Goal: Task Accomplishment & Management: Manage account settings

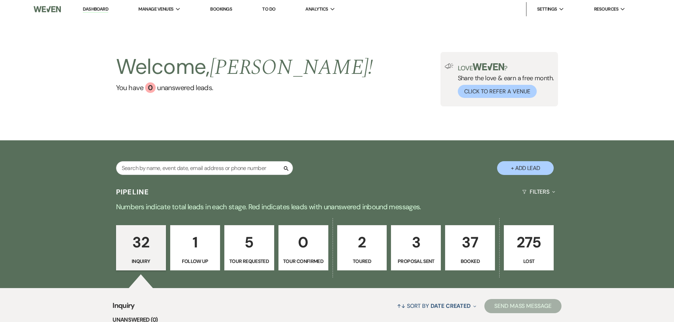
click at [410, 241] on p "3" at bounding box center [415, 243] width 41 height 24
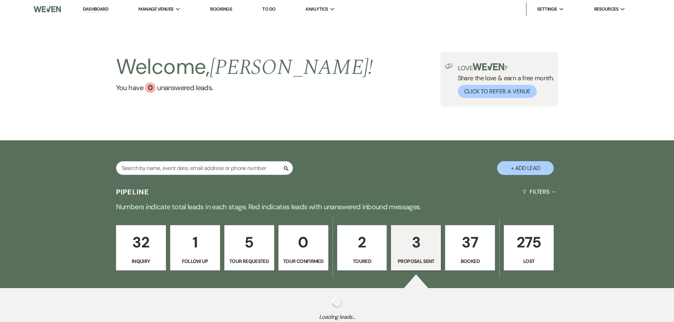
select select "6"
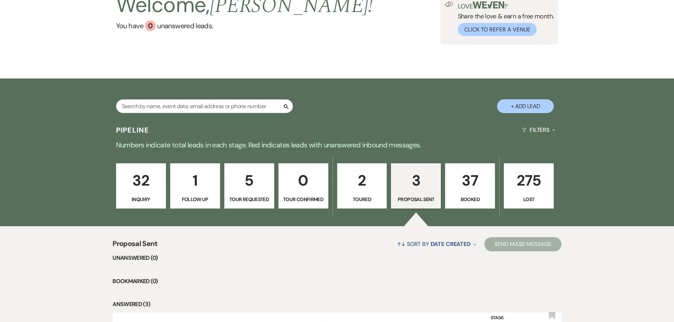
scroll to position [177, 0]
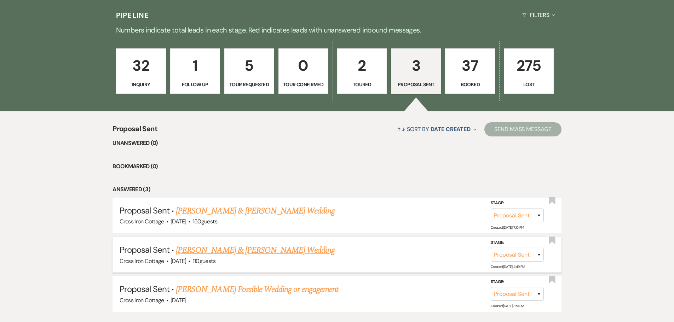
click at [241, 252] on link "[PERSON_NAME] & [PERSON_NAME] Wedding" at bounding box center [255, 250] width 158 height 13
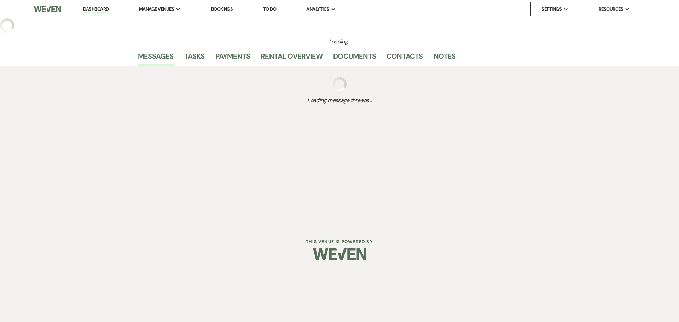
select select "6"
select select "8"
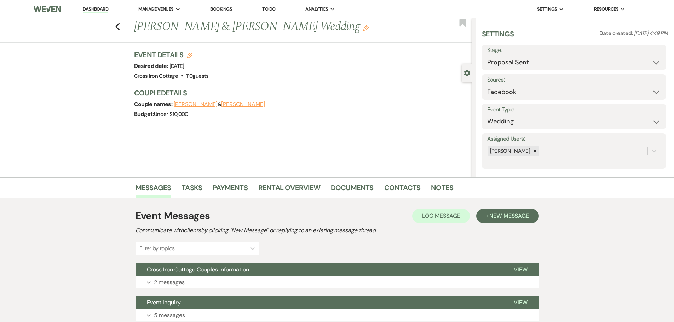
scroll to position [55, 0]
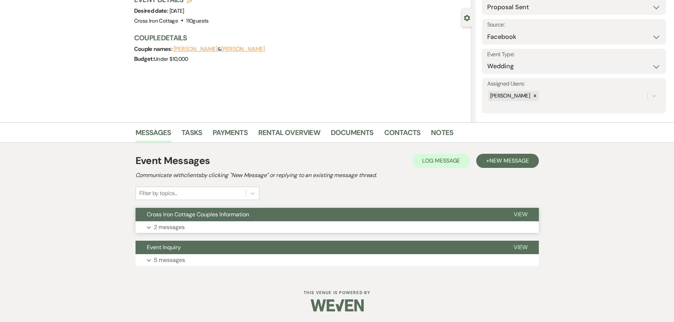
click at [173, 230] on p "2 messages" at bounding box center [169, 227] width 31 height 9
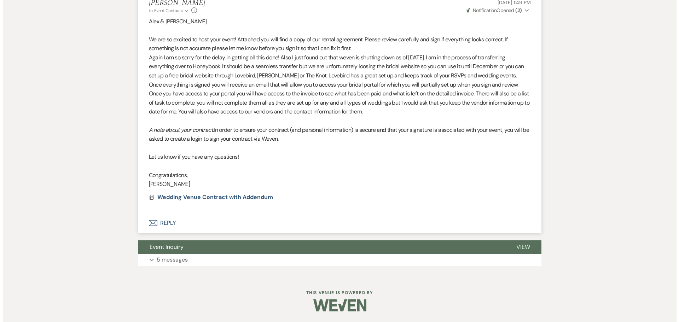
scroll to position [452, 0]
click at [201, 195] on span "Wedding Venue Contract with Addendum" at bounding box center [213, 196] width 116 height 7
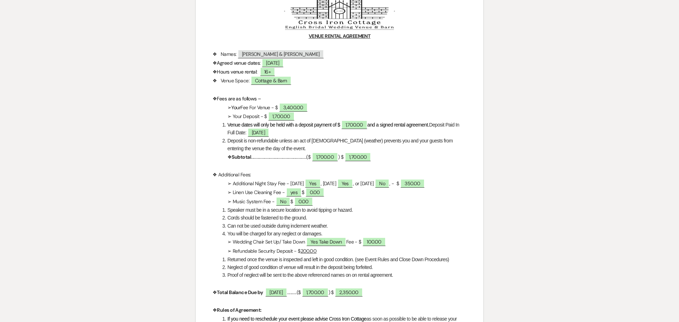
scroll to position [106, 0]
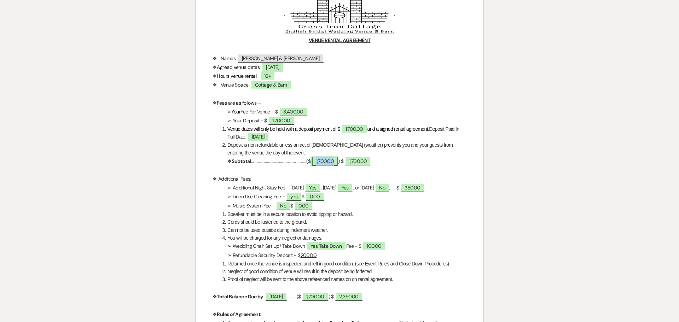
click at [336, 162] on span "1,700.00" at bounding box center [325, 161] width 27 height 9
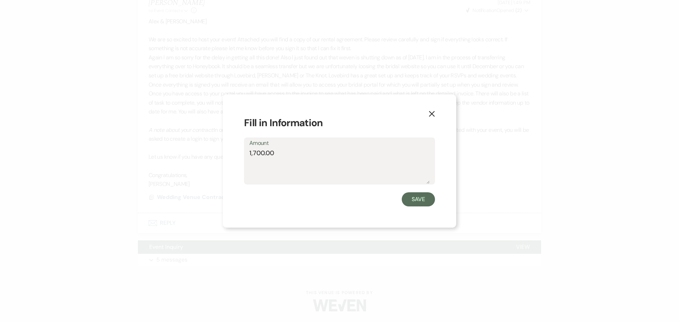
click at [316, 157] on textarea "1,700.00" at bounding box center [339, 166] width 180 height 35
type textarea "1"
type textarea "0.00"
click at [422, 204] on button "Save" at bounding box center [418, 199] width 33 height 14
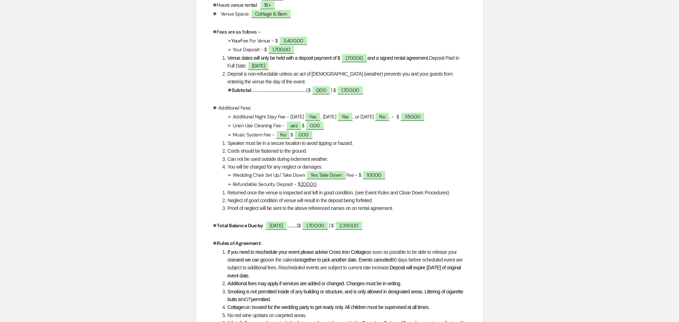
scroll to position [283, 0]
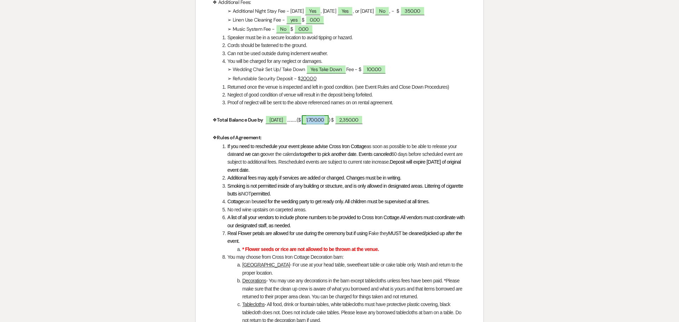
click at [329, 122] on span "1,700.00" at bounding box center [315, 119] width 27 height 9
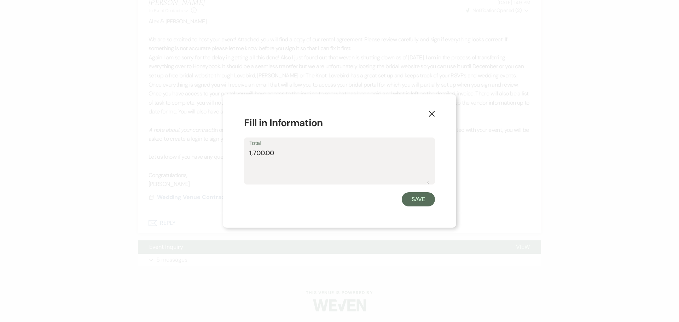
click at [289, 156] on textarea "1,700.00" at bounding box center [339, 166] width 180 height 35
type textarea "1"
type textarea "0.00"
click at [432, 194] on button "Save" at bounding box center [418, 199] width 33 height 14
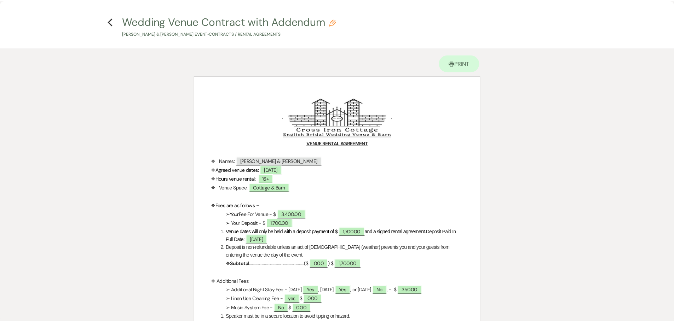
scroll to position [0, 0]
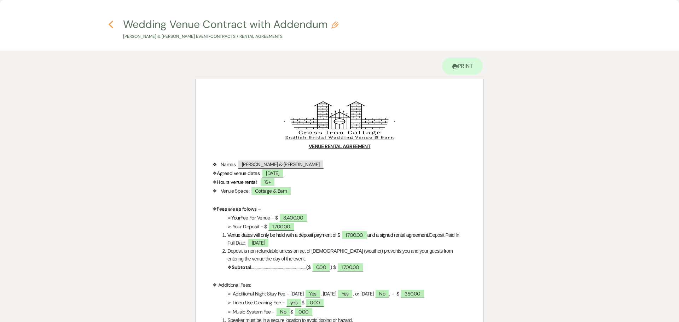
click at [111, 26] on use "button" at bounding box center [111, 25] width 5 height 8
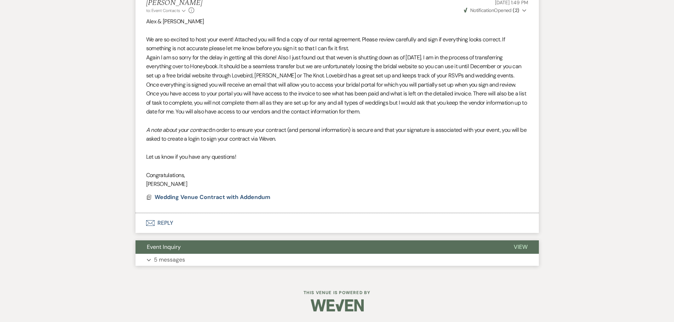
click at [189, 260] on button "Expand 5 messages" at bounding box center [336, 260] width 403 height 12
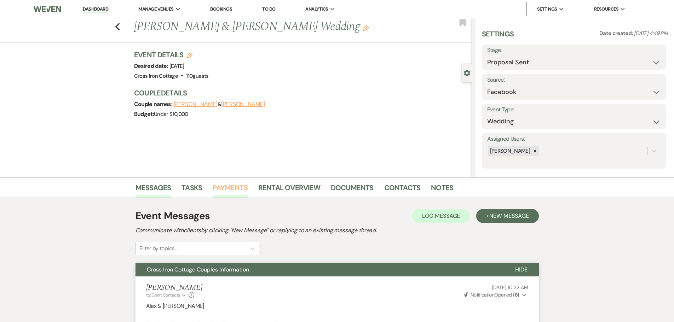
click at [237, 188] on link "Payments" at bounding box center [230, 190] width 35 height 16
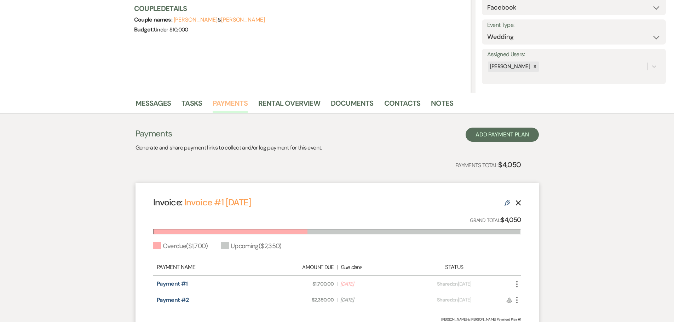
scroll to position [156, 0]
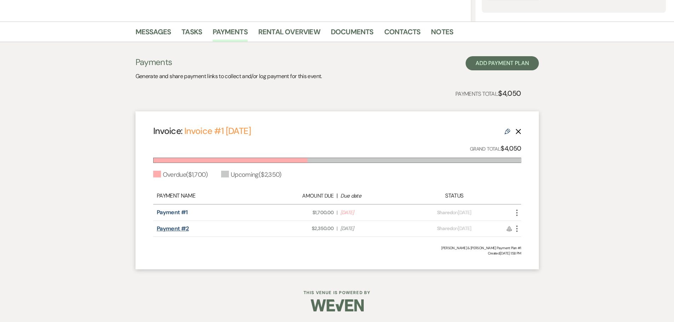
click at [174, 229] on link "Payment #2" at bounding box center [173, 228] width 32 height 7
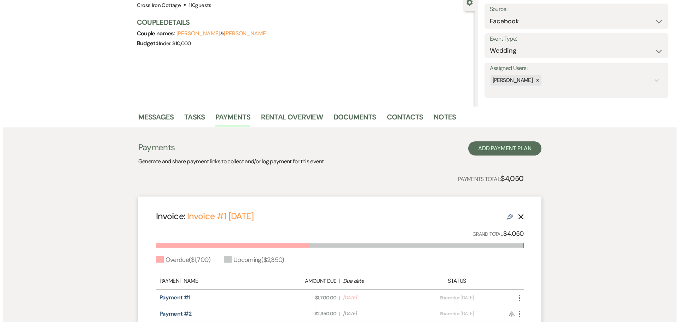
scroll to position [156, 0]
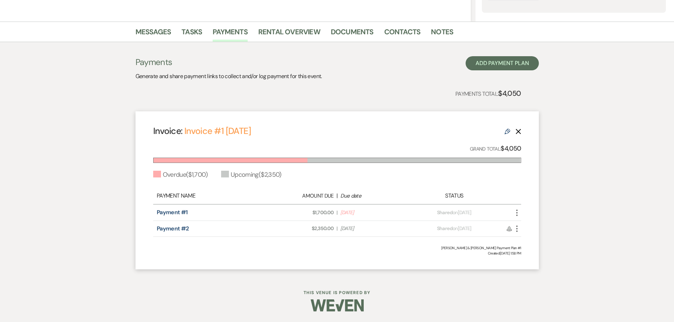
click at [518, 232] on icon "More" at bounding box center [517, 229] width 8 height 8
click at [541, 265] on button "Check [PERSON_NAME] [PERSON_NAME] as Paid" at bounding box center [548, 267] width 71 height 12
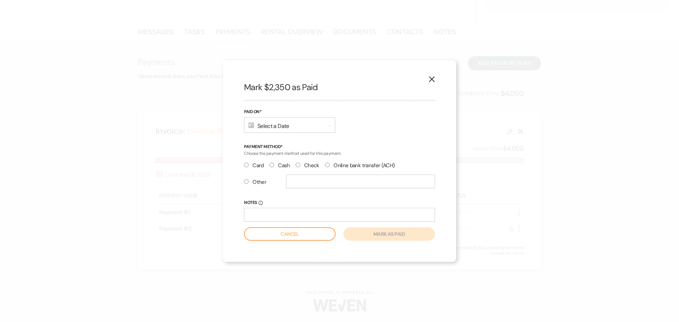
click at [304, 129] on div "Calendar Select a Date Expand" at bounding box center [289, 125] width 91 height 16
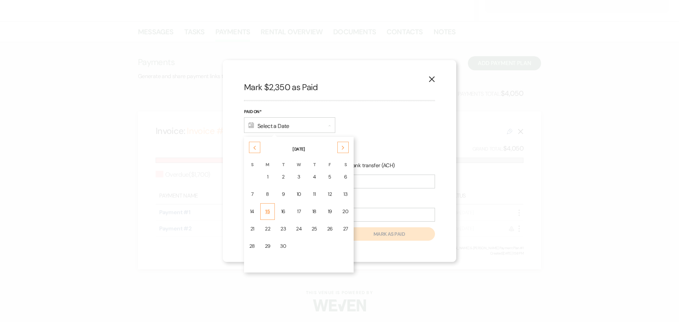
click at [270, 208] on td "15" at bounding box center [267, 211] width 15 height 17
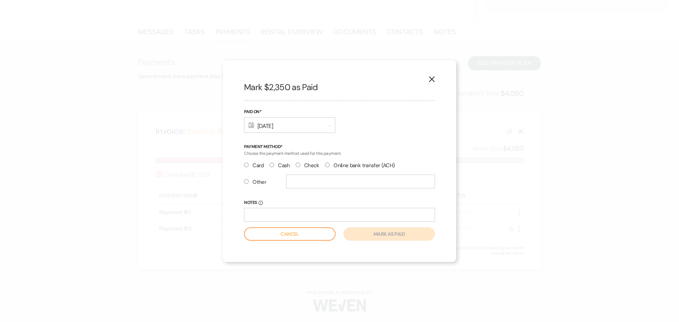
click at [274, 166] on label "Cash" at bounding box center [280, 166] width 21 height 10
click at [274, 166] on input "Cash" at bounding box center [272, 165] width 5 height 5
radio input "true"
click at [279, 214] on input "Notes Info" at bounding box center [339, 215] width 191 height 14
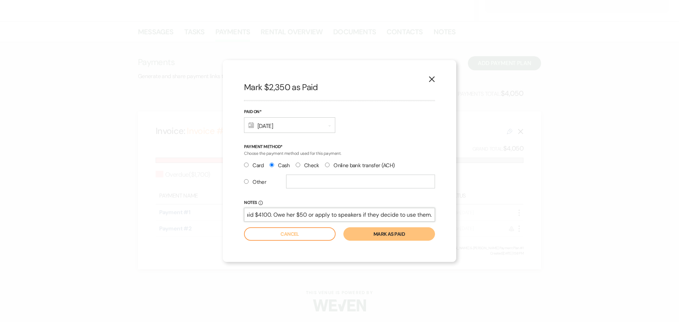
scroll to position [0, 7]
type input "Paid $4100. Owe her $50 or apply to speakers if they decide to use them."
click at [379, 233] on button "Mark as paid" at bounding box center [389, 233] width 92 height 13
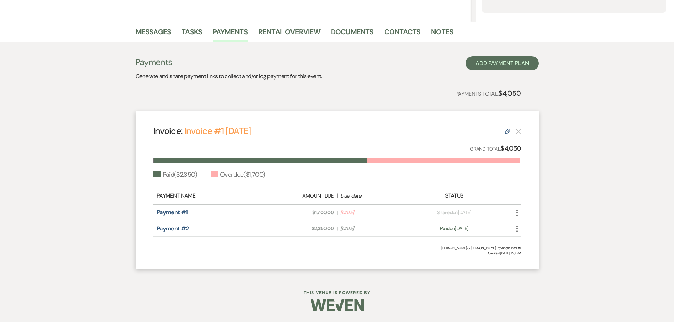
click at [516, 213] on icon "More" at bounding box center [517, 213] width 8 height 8
click at [550, 253] on button "Check Mark Mark as Paid" at bounding box center [548, 251] width 71 height 12
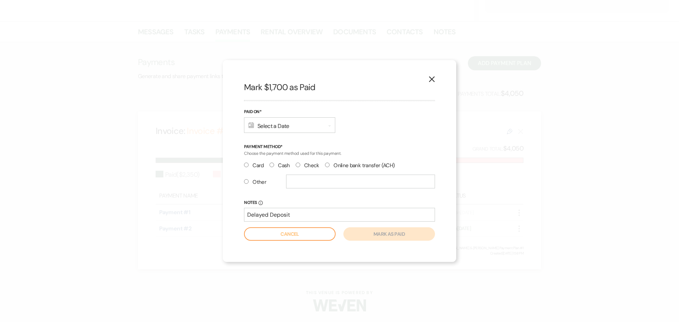
click at [273, 167] on input "Cash" at bounding box center [272, 165] width 5 height 5
radio input "true"
click at [329, 214] on input "Delayed Deposit" at bounding box center [339, 215] width 191 height 14
click at [311, 126] on div "Calendar Select a Date Expand" at bounding box center [289, 125] width 91 height 16
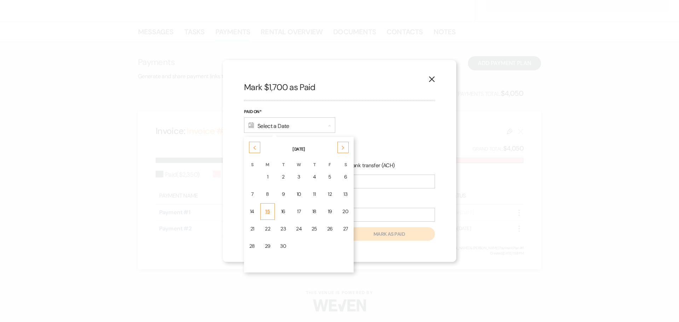
click at [270, 211] on div "15" at bounding box center [268, 211] width 6 height 7
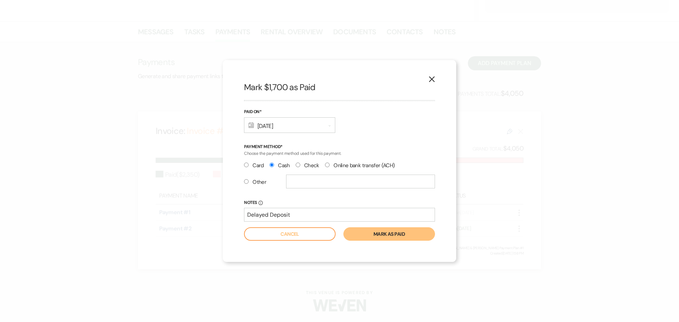
click at [379, 238] on button "Mark as paid" at bounding box center [389, 233] width 92 height 13
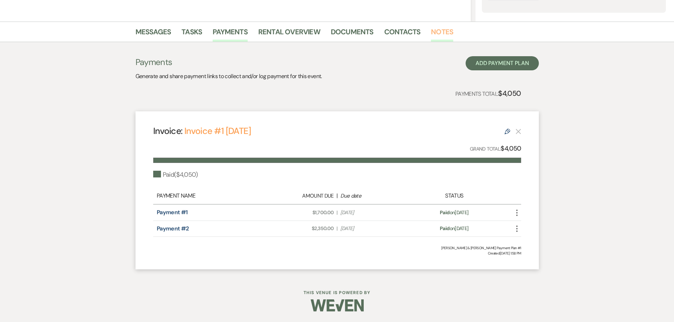
click at [439, 33] on link "Notes" at bounding box center [442, 34] width 22 height 16
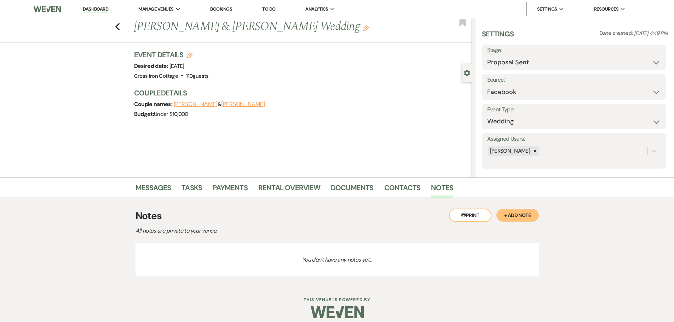
click at [519, 215] on button "+ Add Note" at bounding box center [517, 215] width 42 height 13
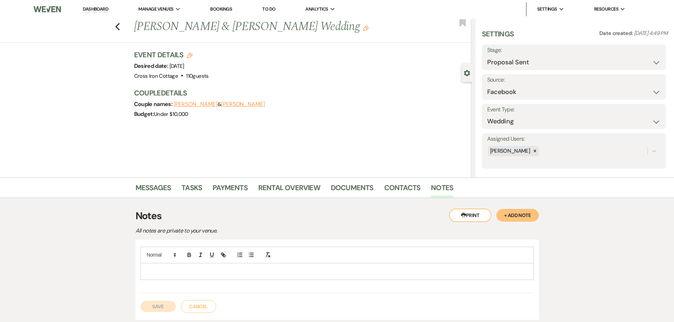
click at [175, 269] on p at bounding box center [337, 272] width 382 height 8
click at [147, 308] on button "Save" at bounding box center [157, 306] width 35 height 11
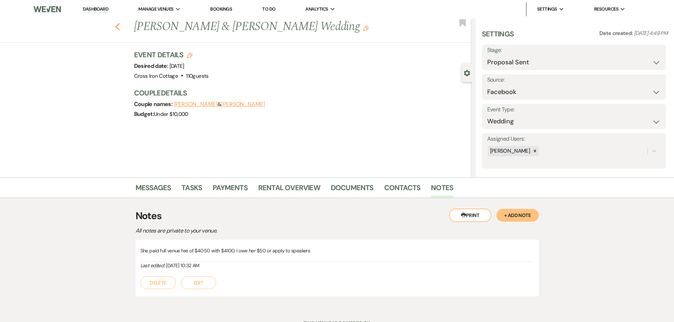
click at [120, 27] on icon "Previous" at bounding box center [117, 27] width 5 height 8
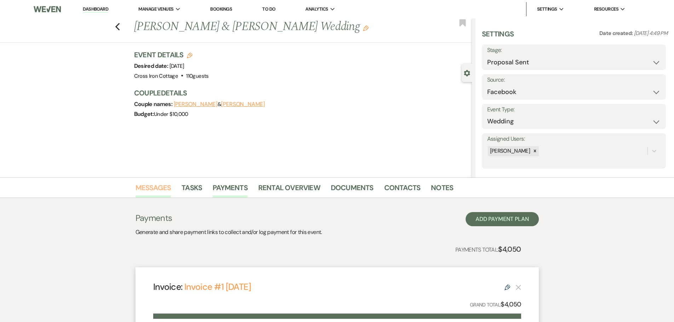
click at [162, 193] on link "Messages" at bounding box center [153, 190] width 36 height 16
